Goal: Transaction & Acquisition: Purchase product/service

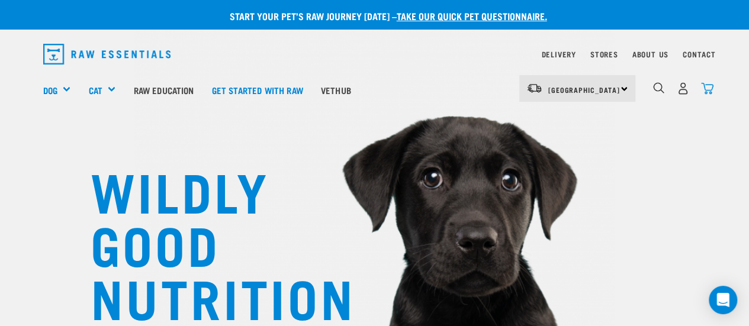
click at [707, 86] on img "dropdown navigation" at bounding box center [707, 88] width 12 height 12
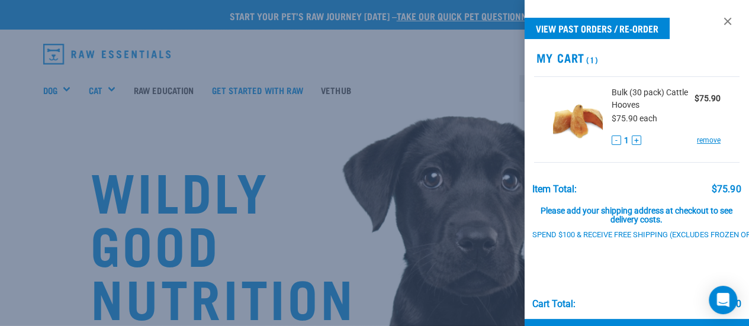
click at [477, 83] on div at bounding box center [374, 163] width 749 height 326
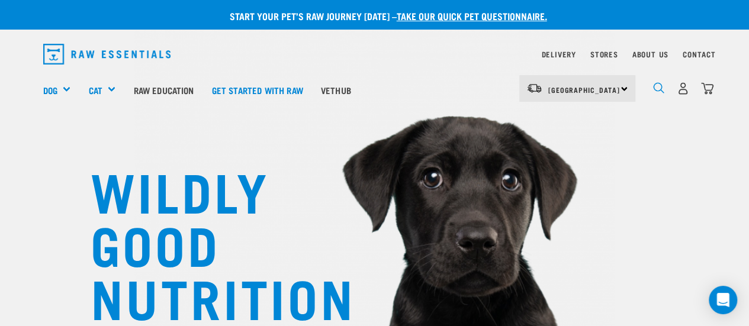
click at [658, 88] on img "dropdown navigation" at bounding box center [658, 87] width 11 height 11
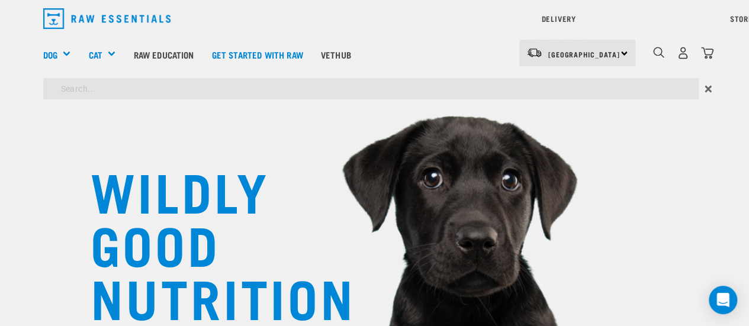
type input "cattle"
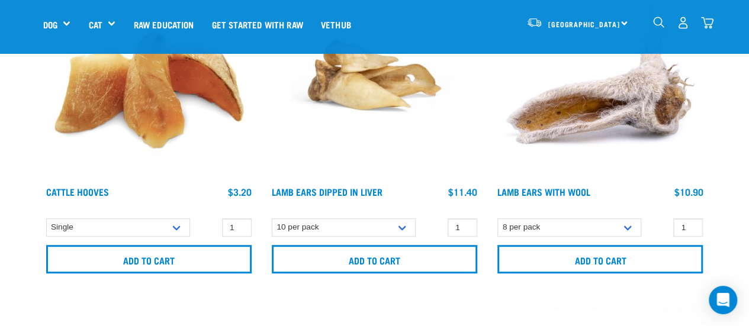
scroll to position [214, 0]
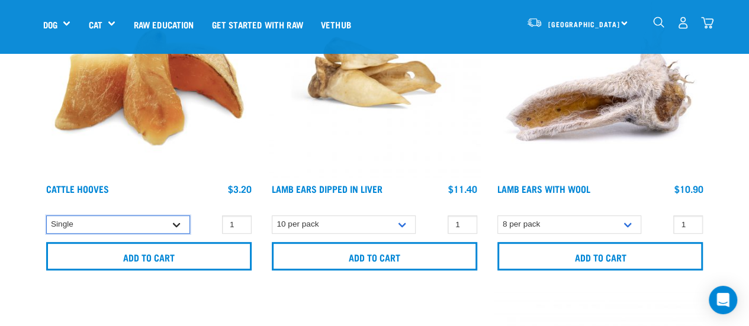
click at [179, 220] on select "Single 10 per pack Bulk (30 pack)" at bounding box center [118, 224] width 144 height 18
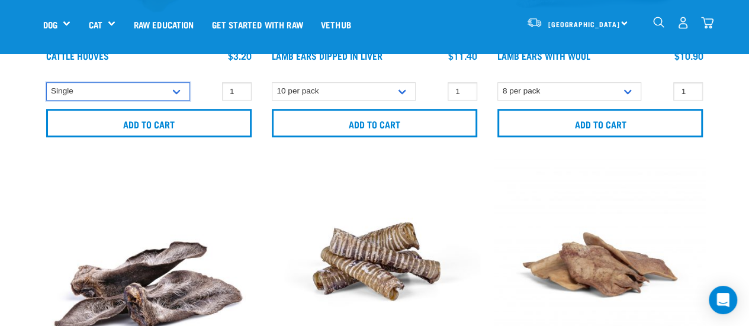
scroll to position [350, 0]
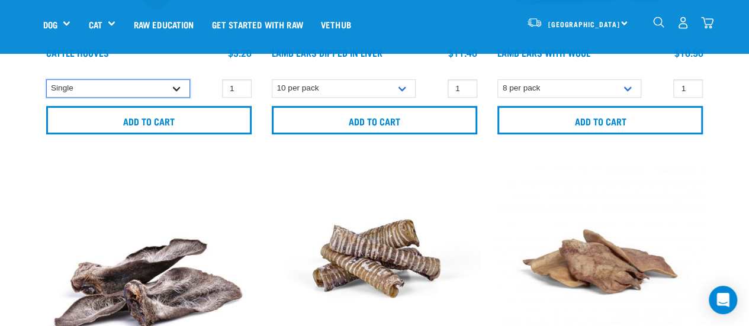
click at [171, 86] on select "Single 10 per pack Bulk (30 pack)" at bounding box center [118, 88] width 144 height 18
click at [181, 84] on select "Single 10 per pack Bulk (30 pack)" at bounding box center [118, 88] width 144 height 18
select select "134319"
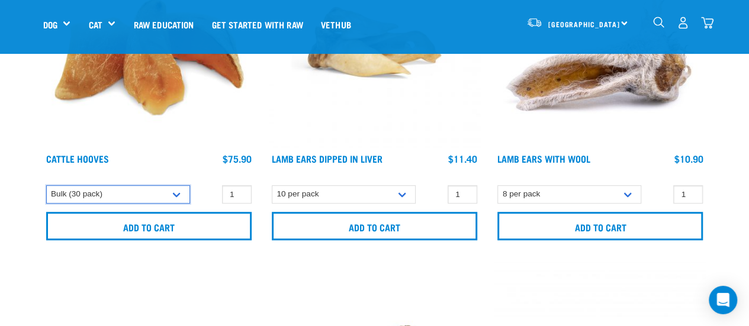
scroll to position [255, 0]
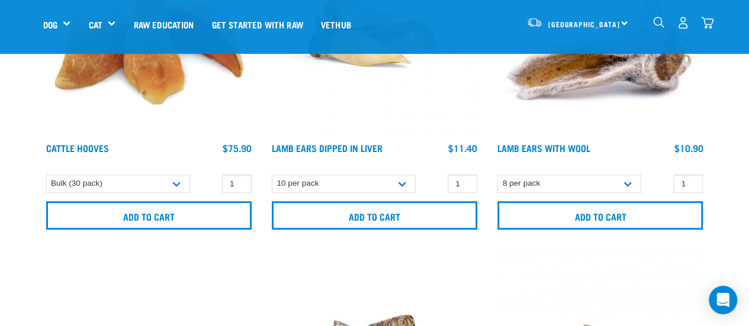
click at [141, 82] on img at bounding box center [148, 30] width 211 height 211
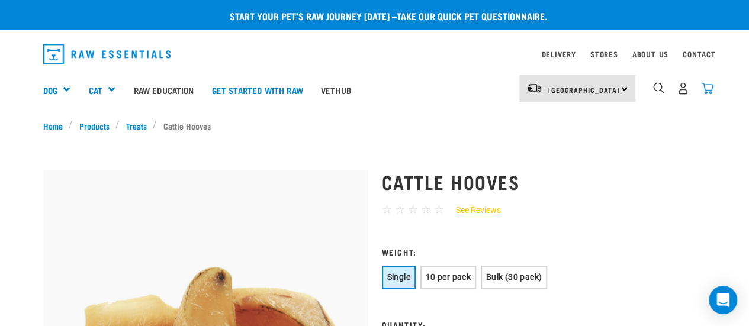
click at [706, 88] on img "dropdown navigation" at bounding box center [707, 88] width 12 height 12
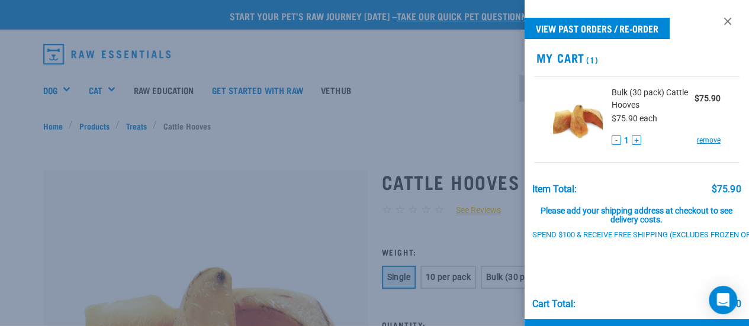
click at [256, 163] on div at bounding box center [374, 163] width 749 height 326
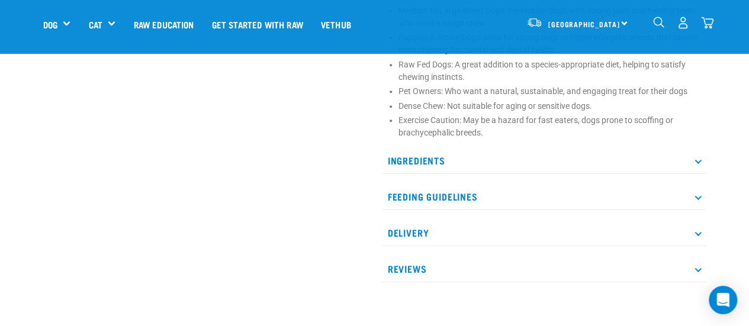
scroll to position [610, 0]
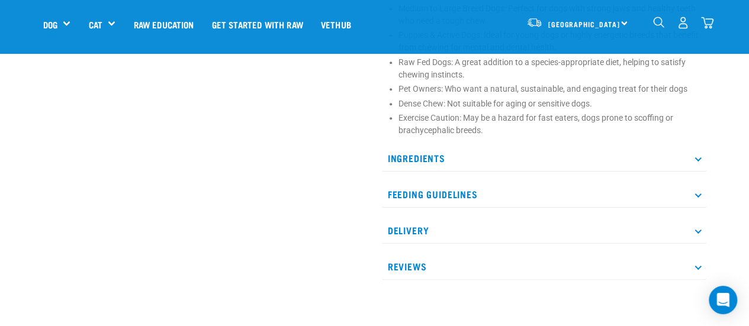
click at [424, 242] on p "Delivery" at bounding box center [544, 230] width 324 height 27
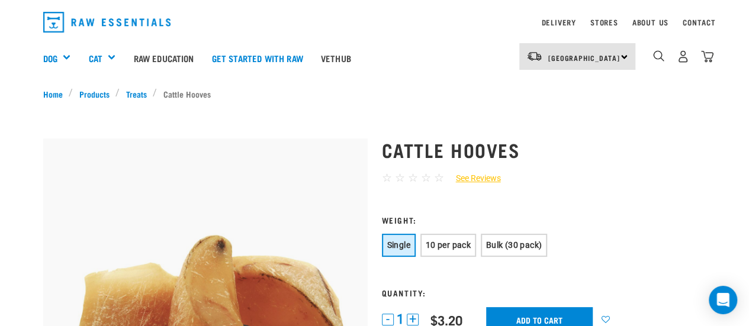
scroll to position [0, 0]
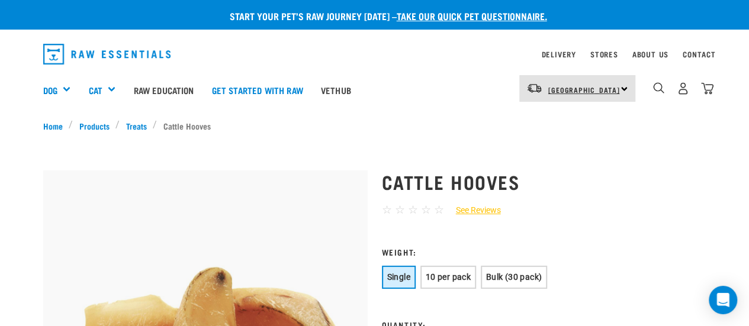
click at [597, 83] on link "[GEOGRAPHIC_DATA]" at bounding box center [584, 89] width 72 height 19
click at [558, 146] on link "[GEOGRAPHIC_DATA]" at bounding box center [576, 148] width 114 height 26
click at [707, 91] on img "dropdown navigation" at bounding box center [707, 88] width 12 height 12
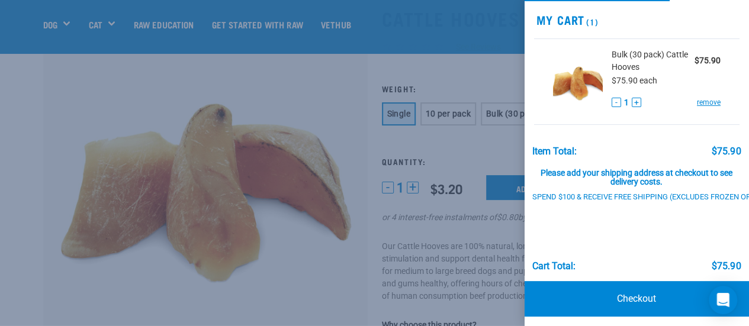
scroll to position [51, 0]
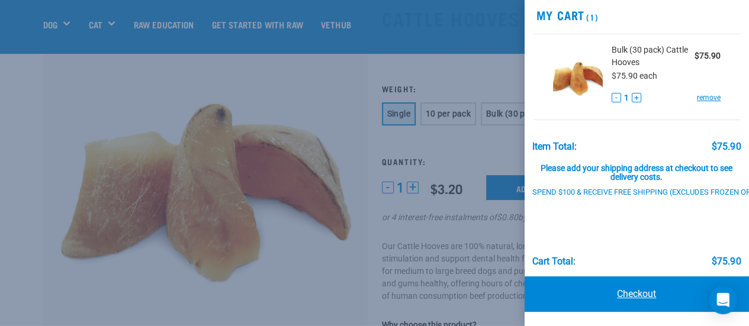
click at [625, 285] on link "Checkout" at bounding box center [636, 294] width 225 height 36
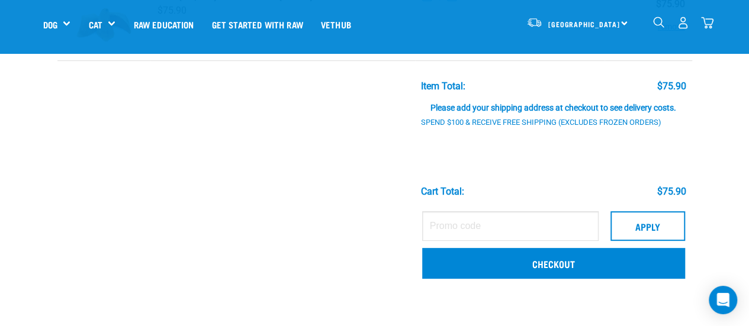
scroll to position [123, 0]
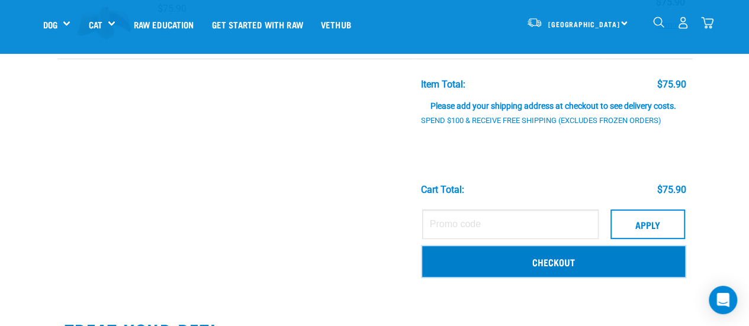
click at [545, 266] on link "Checkout" at bounding box center [553, 261] width 263 height 31
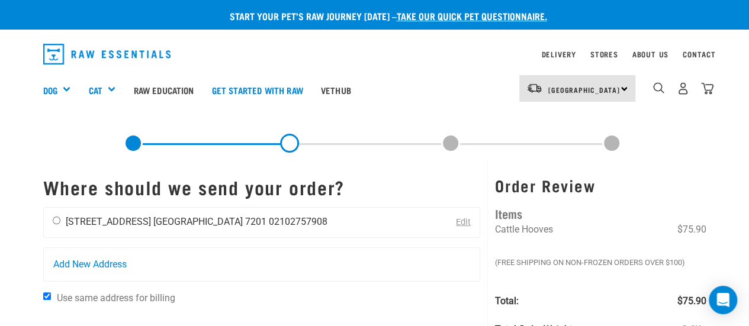
click at [55, 221] on input "radio" at bounding box center [57, 221] width 8 height 8
radio input "true"
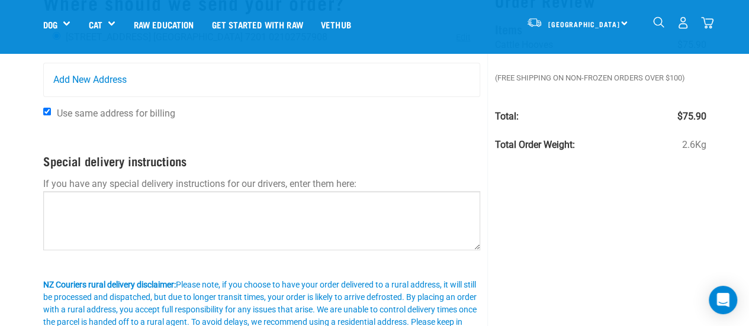
scroll to position [123, 0]
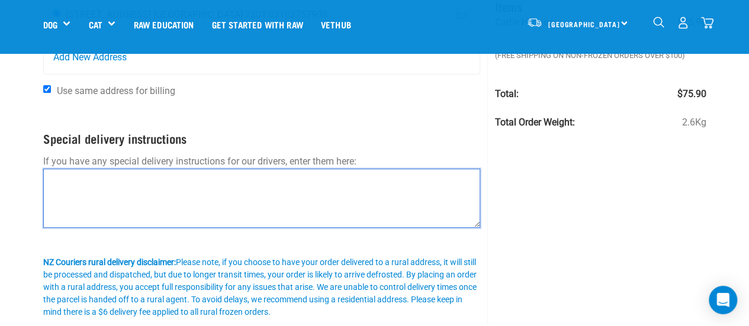
click at [94, 176] on textarea at bounding box center [261, 198] width 437 height 59
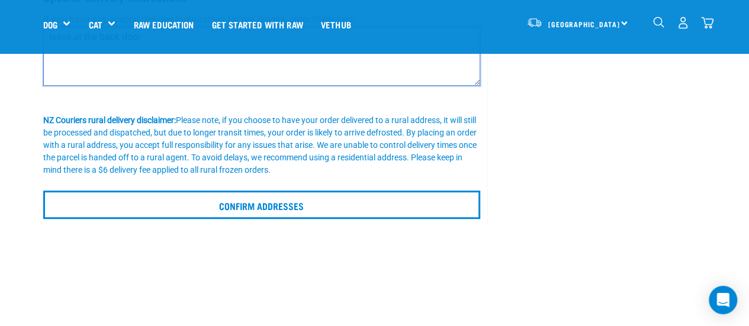
scroll to position [328, 0]
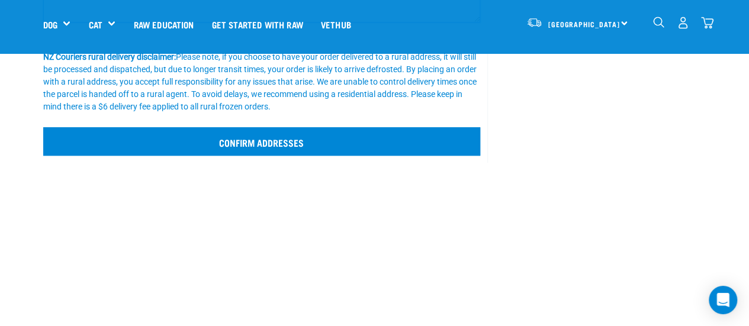
type textarea "leave at the back door"
click at [270, 144] on input "Confirm addresses" at bounding box center [261, 141] width 437 height 28
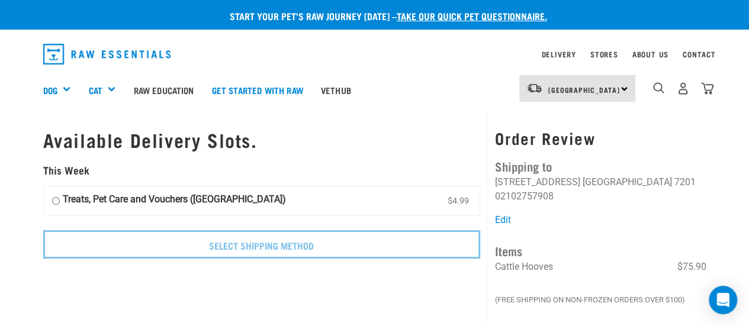
click at [52, 199] on input "Treats, Pet Care and Vouchers (South Island) $4.99" at bounding box center [56, 201] width 8 height 18
radio input "true"
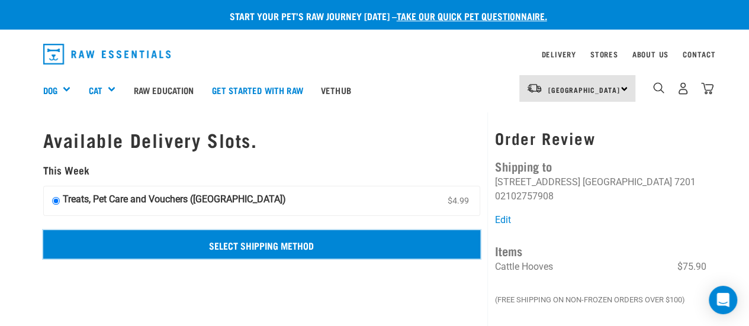
click at [265, 241] on input "Select Shipping Method" at bounding box center [261, 244] width 437 height 28
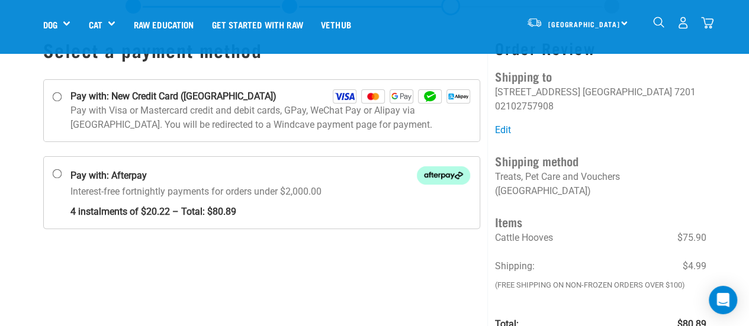
scroll to position [56, 0]
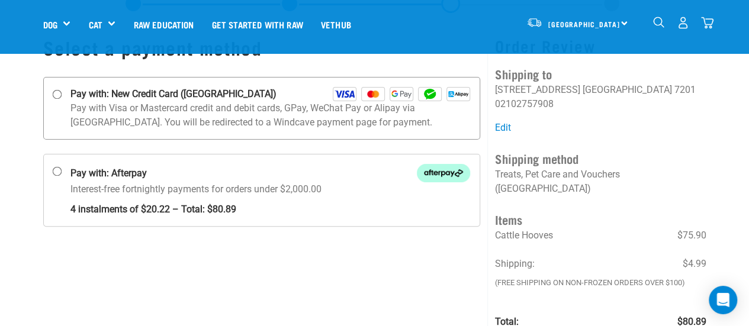
click at [238, 104] on p "Pay with Visa or Mastercard credit and debit cards, GPay, WeChat Pay or Alipay …" at bounding box center [270, 115] width 400 height 28
click at [62, 99] on input "Pay with: New Credit Card ([GEOGRAPHIC_DATA])" at bounding box center [56, 94] width 9 height 9
radio input "true"
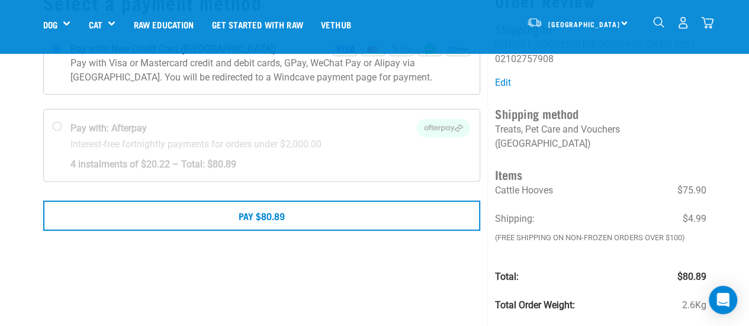
scroll to position [102, 0]
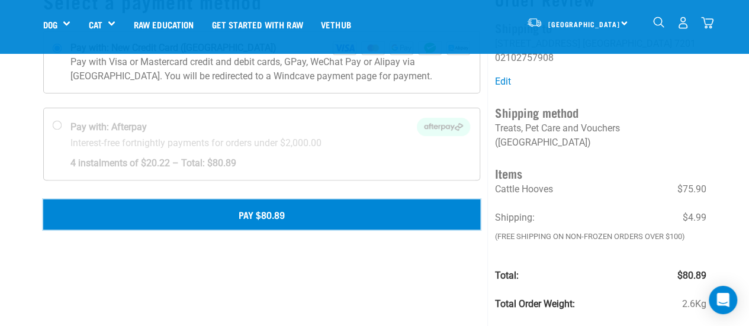
click at [244, 211] on button "Pay $80.89" at bounding box center [261, 214] width 437 height 30
